Goal: Share content: Share content

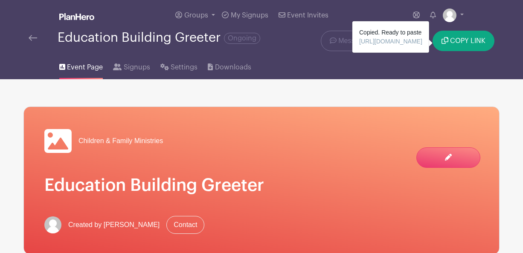
scroll to position [19, 0]
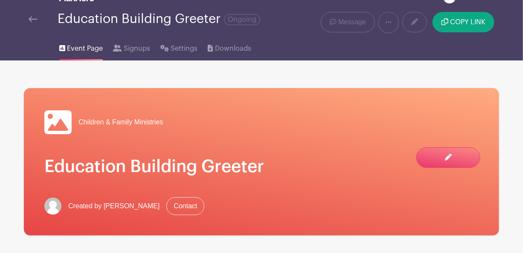
click at [35, 19] on img at bounding box center [33, 19] width 9 height 6
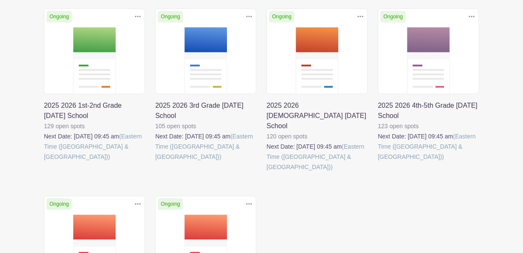
scroll to position [171, 0]
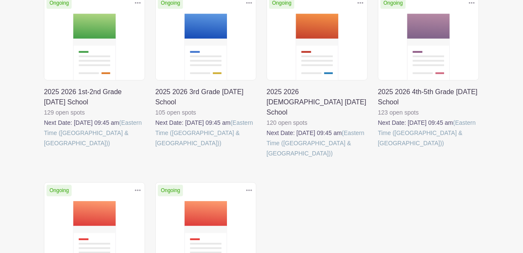
click at [155, 148] on link at bounding box center [155, 148] width 0 height 0
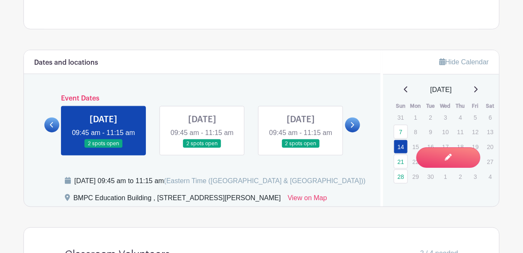
scroll to position [256, 0]
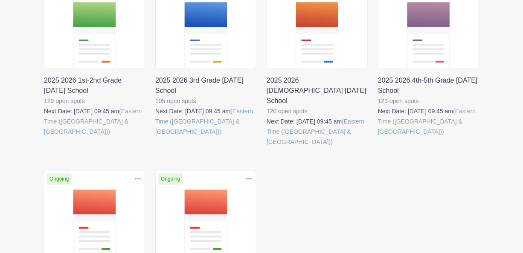
scroll to position [171, 0]
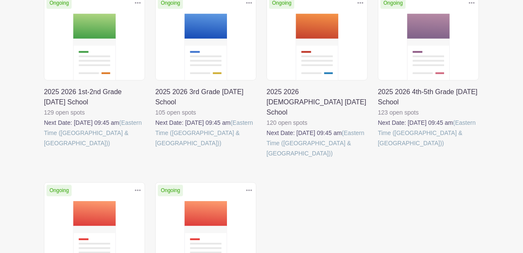
click at [44, 148] on link at bounding box center [44, 148] width 0 height 0
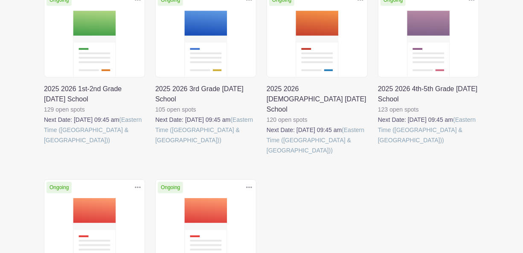
scroll to position [171, 0]
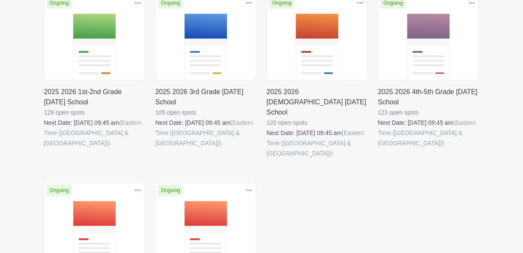
click at [378, 148] on link at bounding box center [378, 148] width 0 height 0
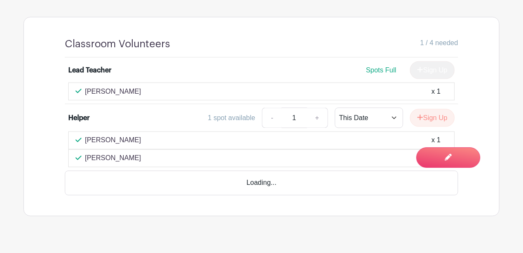
scroll to position [530, 0]
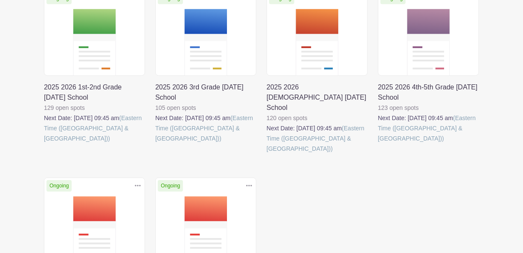
scroll to position [171, 0]
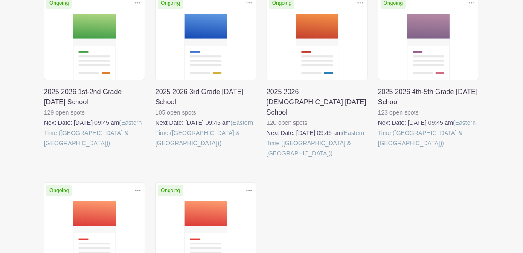
click at [267, 159] on link at bounding box center [267, 159] width 0 height 0
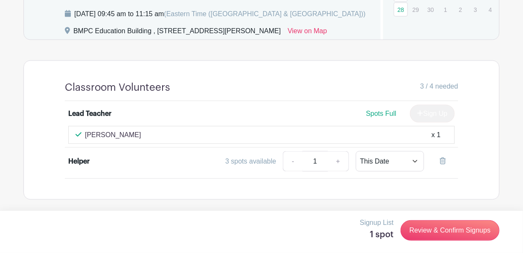
scroll to position [494, 0]
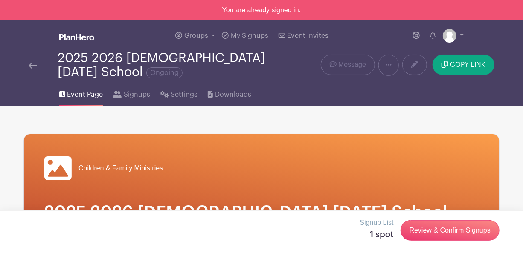
click at [34, 67] on img at bounding box center [33, 66] width 9 height 6
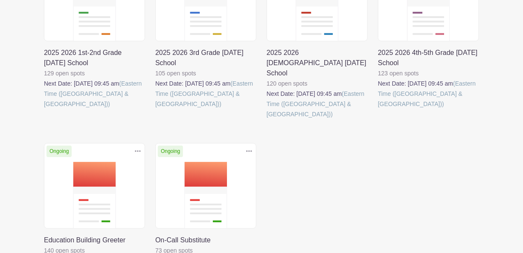
scroll to position [213, 0]
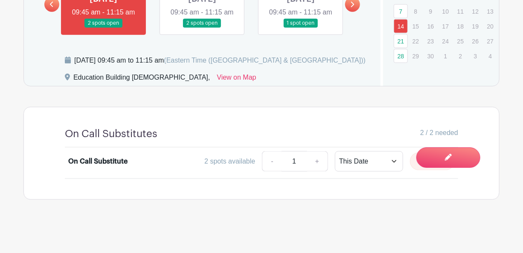
scroll to position [358, 0]
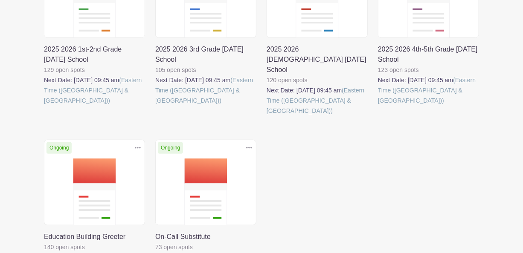
scroll to position [213, 0]
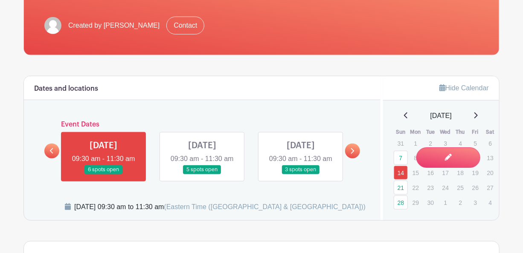
scroll to position [236, 0]
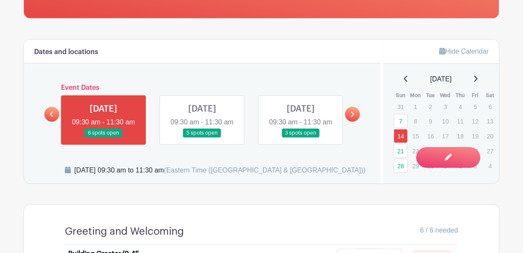
click at [301, 138] on link at bounding box center [301, 138] width 0 height 0
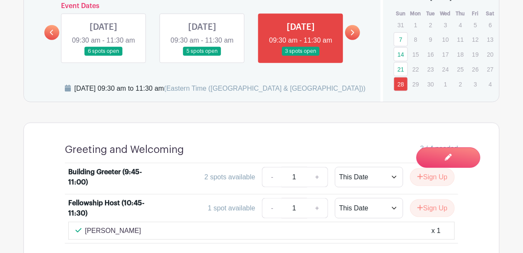
scroll to position [308, 0]
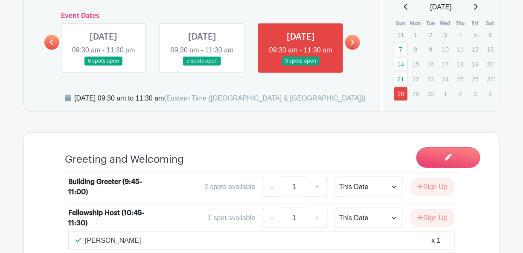
click at [202, 66] on link at bounding box center [202, 66] width 0 height 0
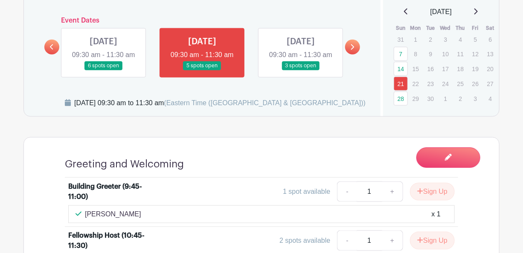
scroll to position [297, 0]
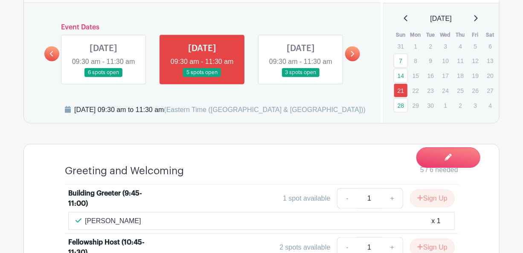
click at [104, 77] on link at bounding box center [104, 77] width 0 height 0
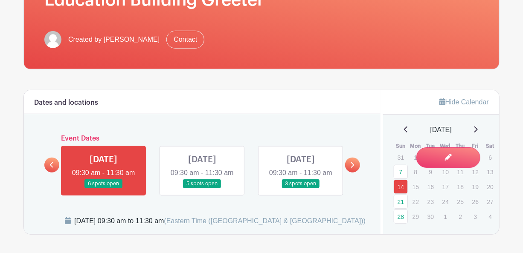
scroll to position [236, 0]
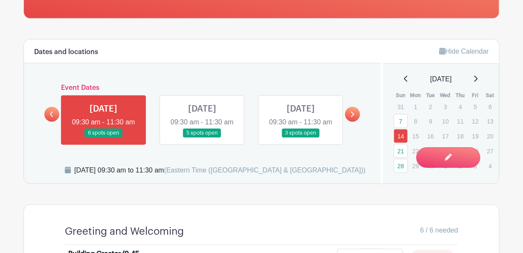
click at [354, 116] on link at bounding box center [352, 114] width 15 height 15
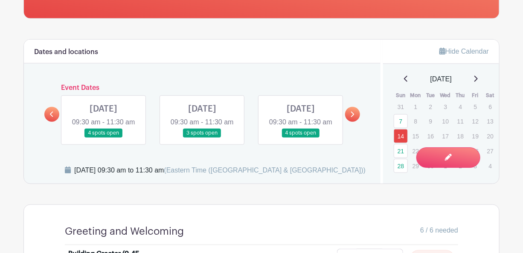
click at [104, 138] on link at bounding box center [104, 138] width 0 height 0
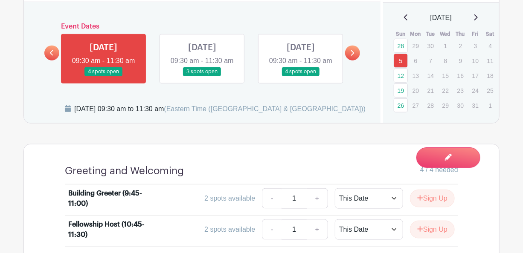
scroll to position [290, 0]
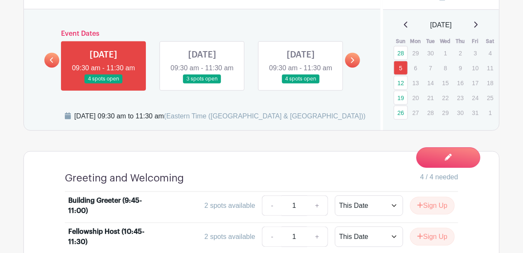
click at [202, 84] on link at bounding box center [202, 84] width 0 height 0
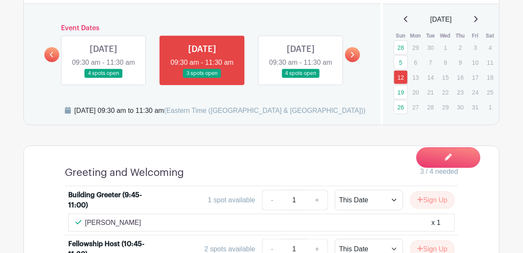
scroll to position [308, 0]
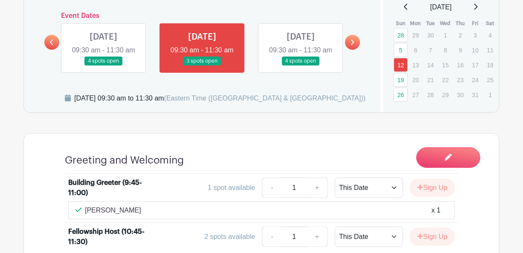
click at [301, 66] on link at bounding box center [301, 66] width 0 height 0
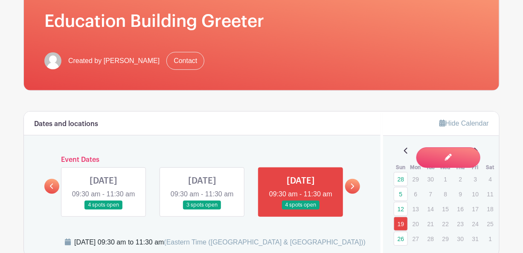
scroll to position [162, 0]
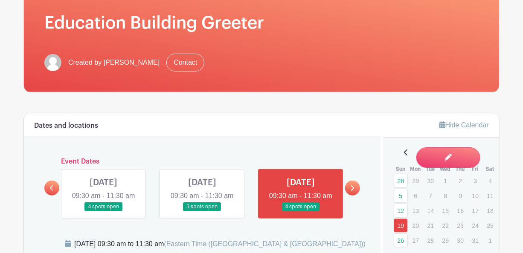
click at [353, 191] on icon at bounding box center [352, 189] width 3 height 6
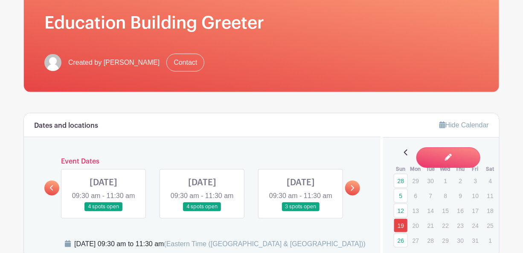
click at [104, 212] on link at bounding box center [104, 212] width 0 height 0
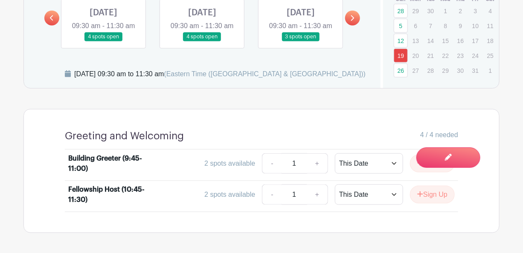
scroll to position [333, 0]
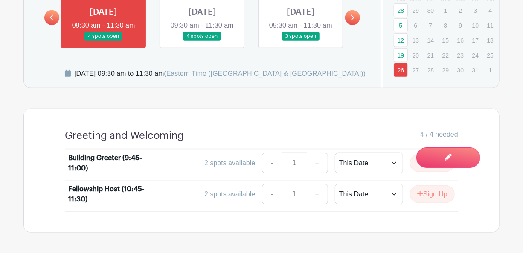
click at [202, 41] on link at bounding box center [202, 41] width 0 height 0
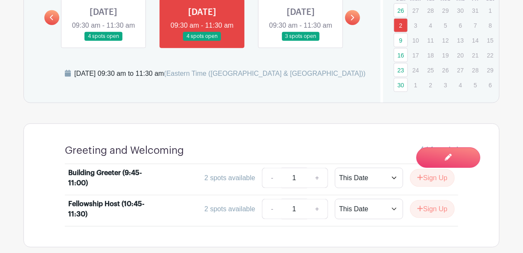
click at [301, 41] on link at bounding box center [301, 41] width 0 height 0
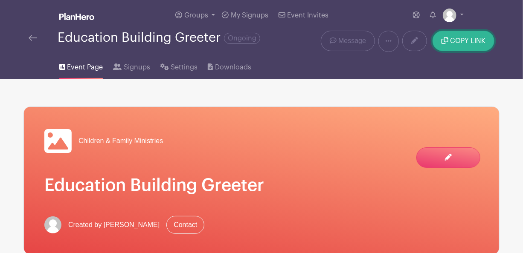
click at [451, 38] on span "COPY LINK" at bounding box center [467, 41] width 35 height 7
